Goal: Navigation & Orientation: Find specific page/section

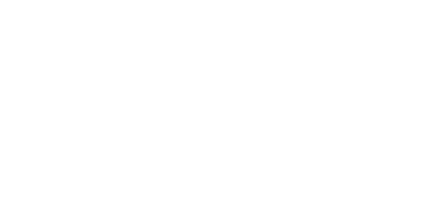
scroll to position [83, 0]
click at [343, 12] on div at bounding box center [215, 101] width 426 height 202
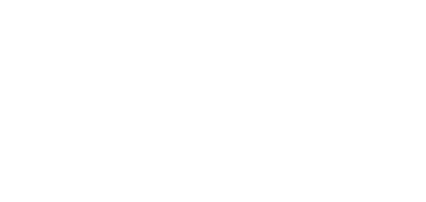
scroll to position [55, 0]
